Goal: Complete application form: Complete application form

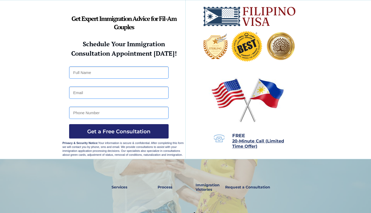
click at [92, 72] on input "text" at bounding box center [118, 72] width 99 height 12
type input "Mark Teckmeyer"
type input "teckmeyerm@gmail.com"
type input "2085300129"
click at [105, 131] on span "Get a Free Consultation" at bounding box center [118, 131] width 99 height 6
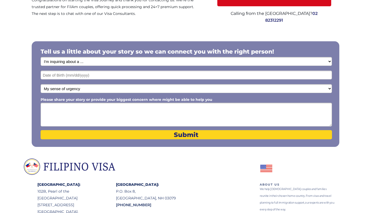
scroll to position [60, 0]
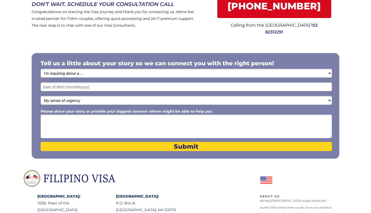
click at [74, 74] on select "I'm inquiring about a ... I don't know or other services Retirement Visa for Th…" at bounding box center [186, 73] width 291 height 9
select select "1800"
click at [41, 69] on select "I'm inquiring about a ... I don't know or other services Retirement Visa for Th…" at bounding box center [186, 73] width 291 height 9
drag, startPoint x: 74, startPoint y: 74, endPoint x: 72, endPoint y: 88, distance: 14.2
click at [72, 88] on input "text" at bounding box center [186, 86] width 291 height 9
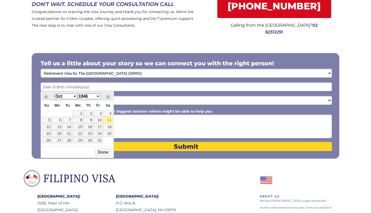
click at [74, 96] on select "Jan Feb Mar Apr May Jun [DATE] Aug Sep Oct Nov Dec" at bounding box center [65, 96] width 23 height 5
click at [98, 96] on select "1946 1947 1948 1949 1950 1951 1952 1953 1954 1955 1956 1957 1958 1959 1960 1961…" at bounding box center [88, 96] width 23 height 5
click at [103, 154] on button "Done" at bounding box center [103, 152] width 16 height 7
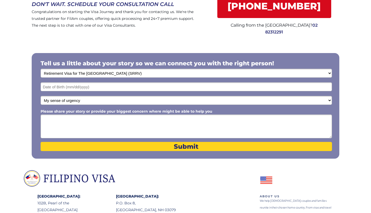
click at [85, 101] on select "My sense of urgency Low Priority - I'm just looking Medium High Priority - I ne…" at bounding box center [186, 100] width 291 height 9
select select "1802"
click at [41, 96] on select "My sense of urgency Low Priority - I'm just looking Medium High Priority - I ne…" at bounding box center [186, 100] width 291 height 9
click at [65, 119] on textarea "Please share your story or provide your biggest concern where might be able to …" at bounding box center [186, 127] width 291 height 24
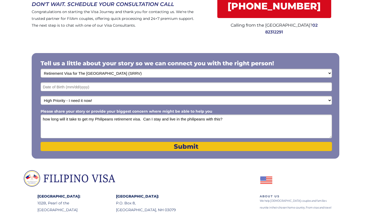
type textarea "how long will it take to get my Philipeans retirement visa. Can I stay and live…"
click at [185, 145] on span "Submit" at bounding box center [186, 147] width 291 height 8
